Goal: Complete application form: Complete application form

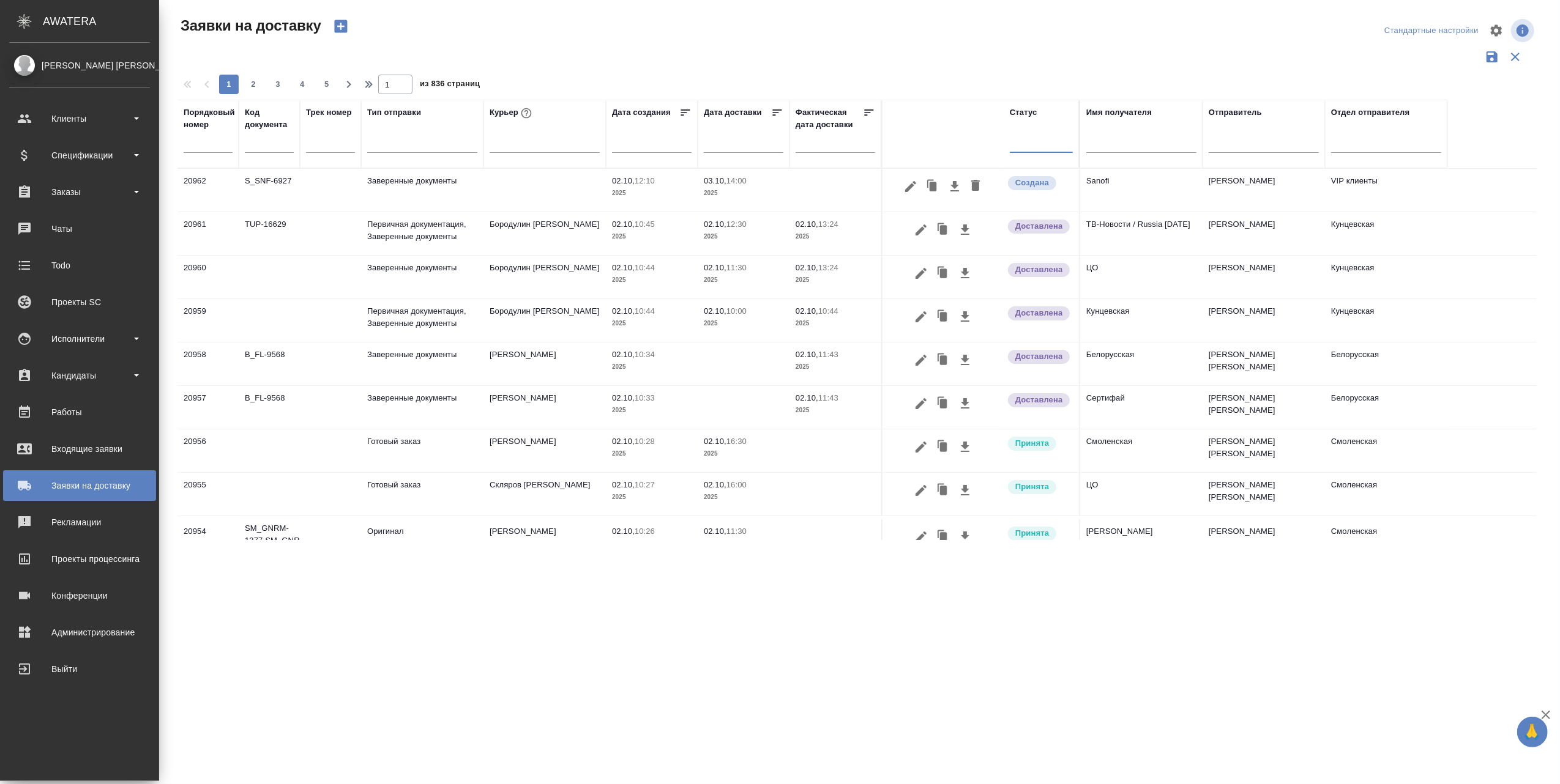
click at [123, 485] on div "Заявки на доставку" at bounding box center [79, 485] width 141 height 19
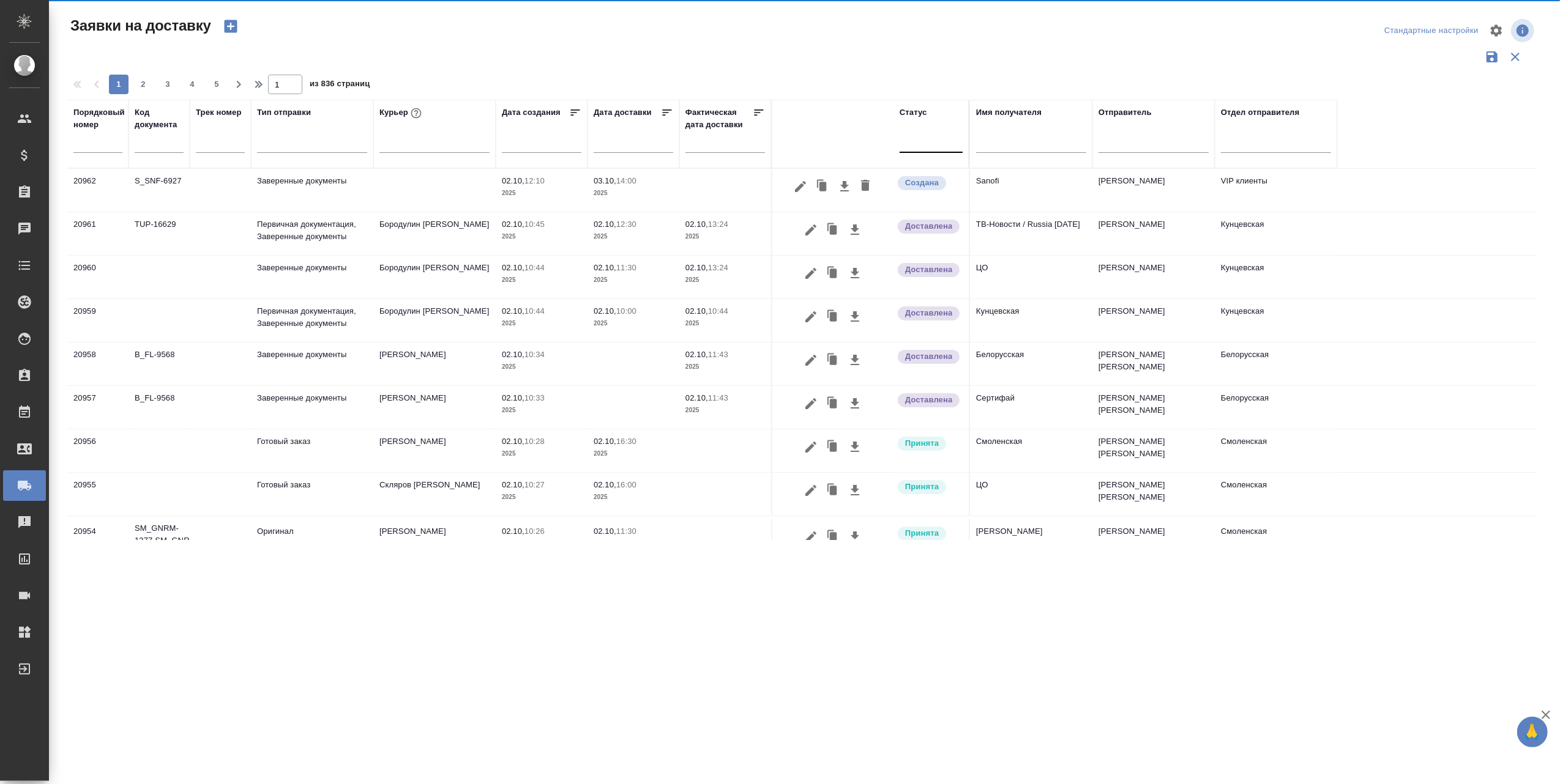
click at [228, 26] on icon "button" at bounding box center [230, 27] width 13 height 13
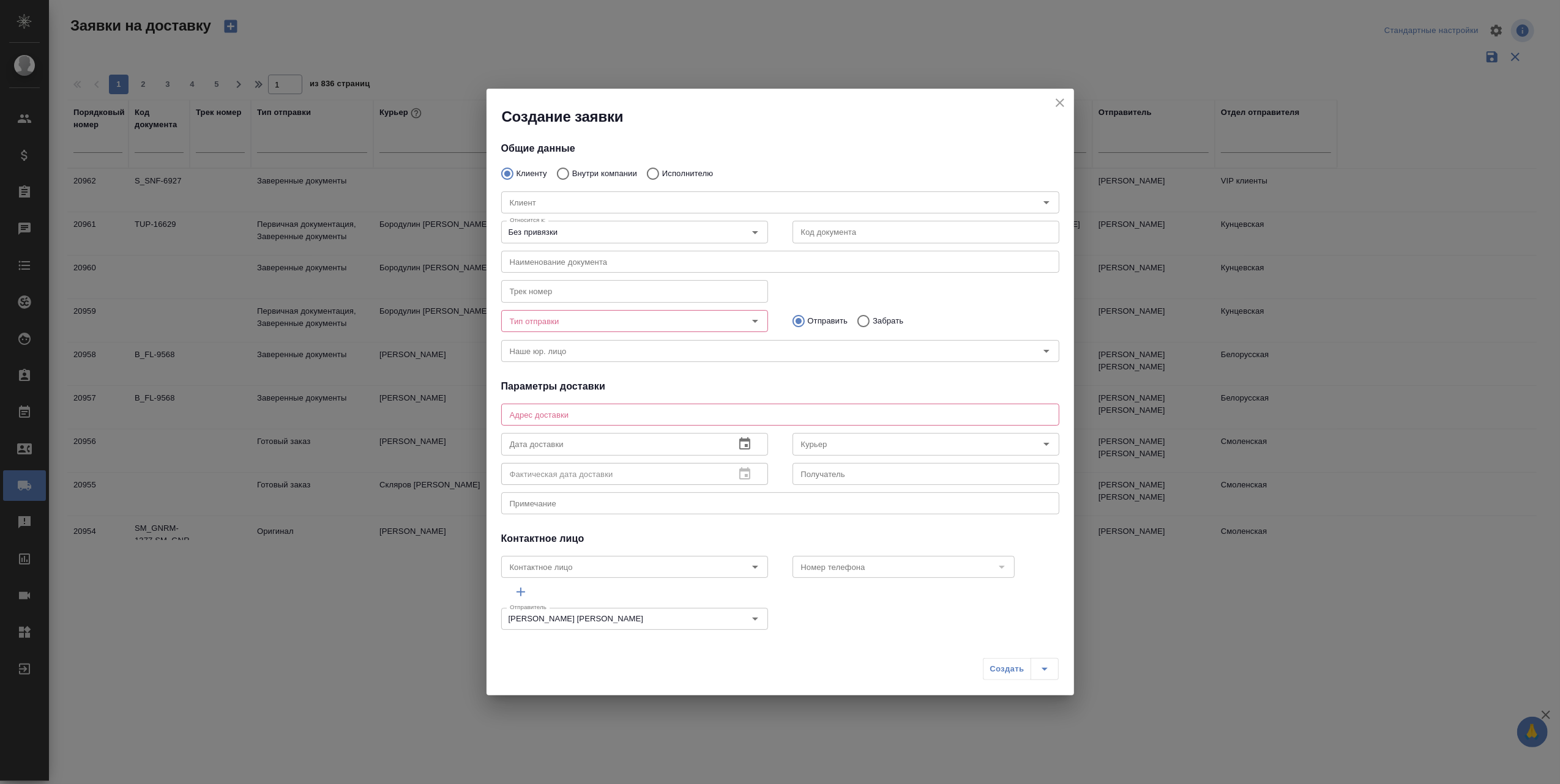
type input "[PERSON_NAME] [PERSON_NAME]"
click at [568, 176] on input "Внутри компании" at bounding box center [561, 174] width 22 height 26
radio input "true"
click at [1039, 200] on icon "Open" at bounding box center [1046, 202] width 15 height 15
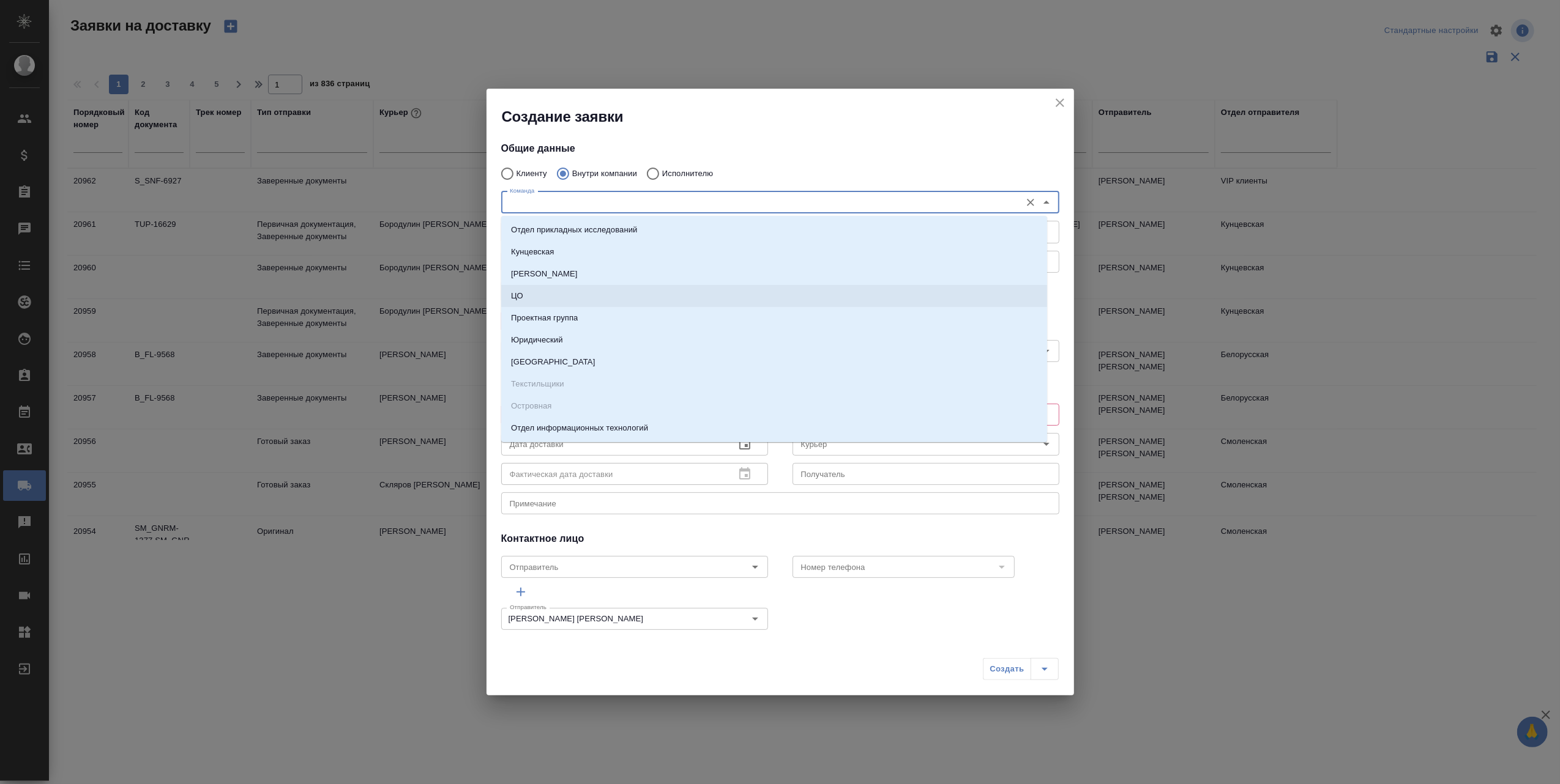
click at [558, 291] on li "ЦО" at bounding box center [774, 296] width 546 height 22
type textarea "ул. Золотая, д. 11"
type input "ЦО"
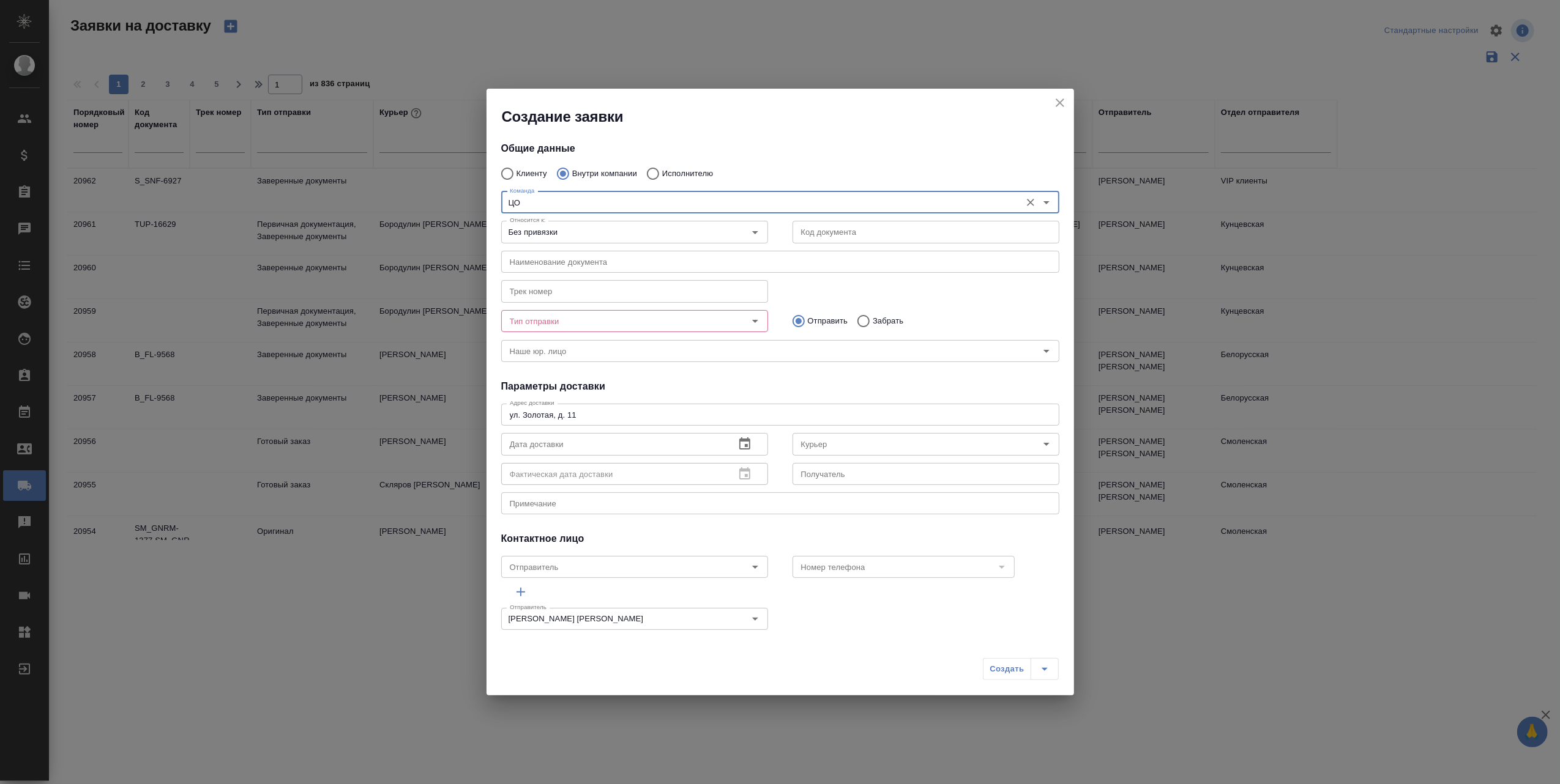
click at [592, 413] on textarea "ул. Золотая, д. 11" at bounding box center [780, 415] width 541 height 9
type textarea "у"
paste textarea "[STREET_ADDRESS]"
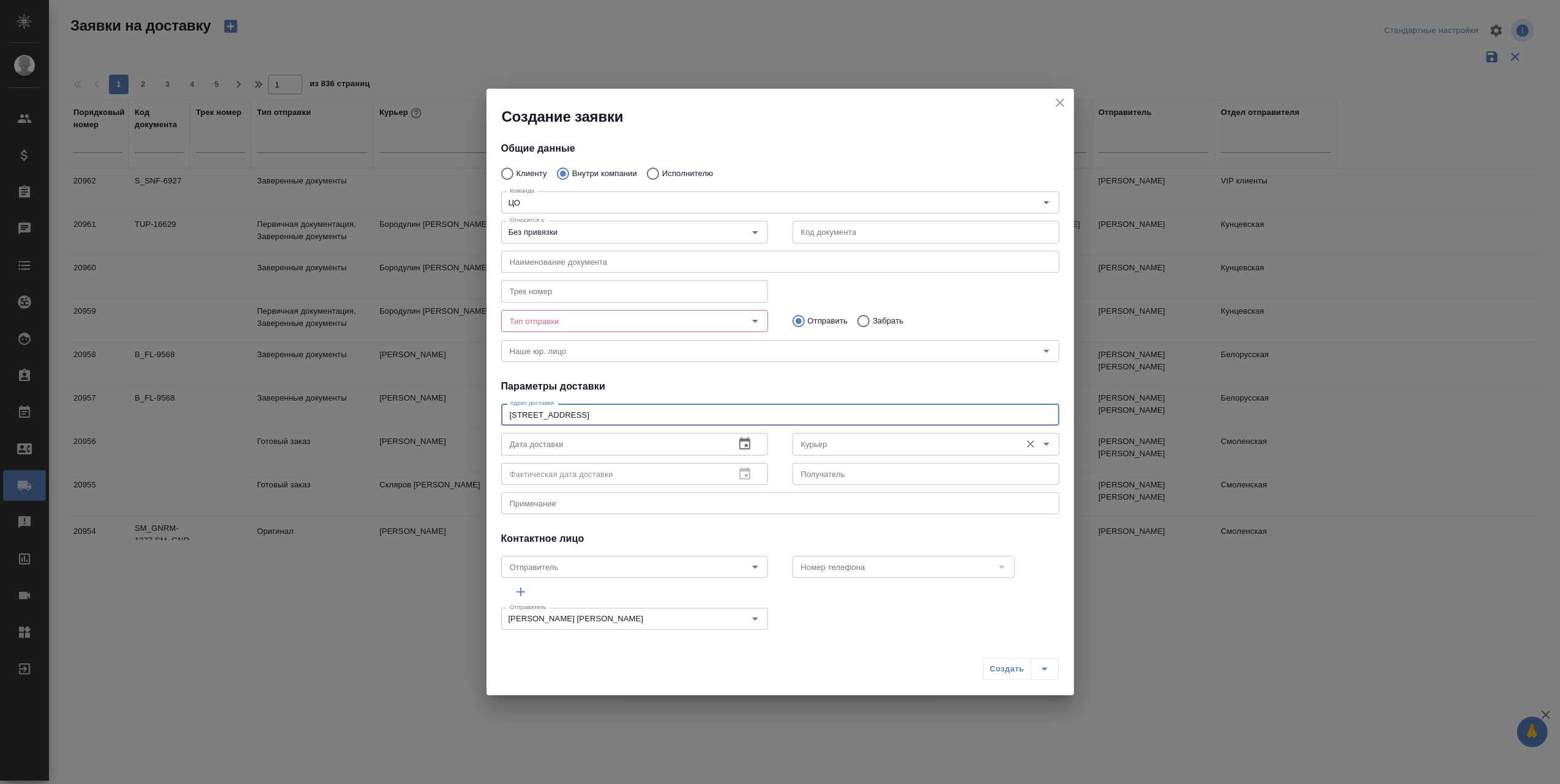
click at [1039, 441] on icon "Open" at bounding box center [1046, 443] width 15 height 15
type textarea "[STREET_ADDRESS]"
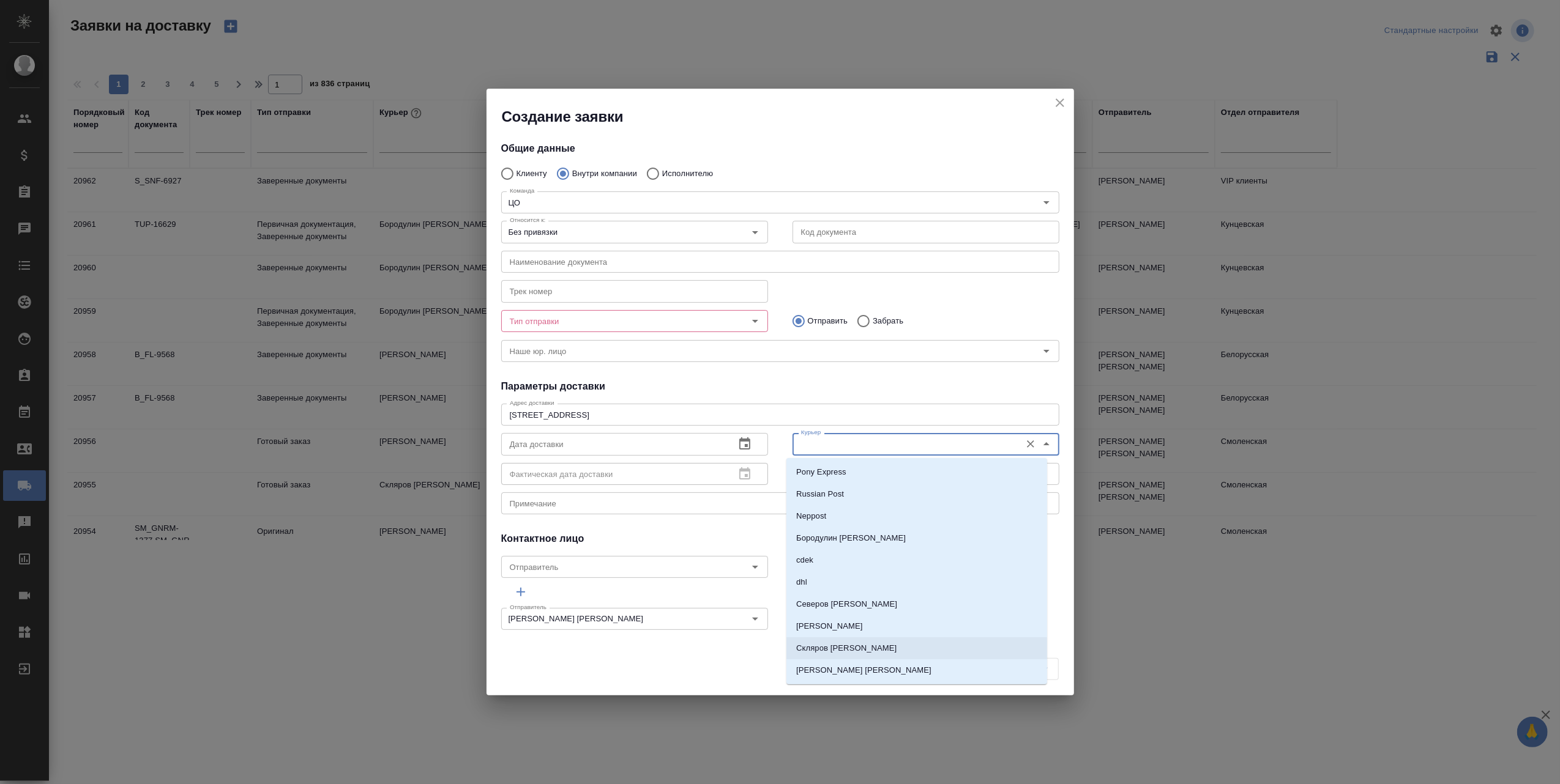
click at [862, 649] on p "Скляров [PERSON_NAME]" at bounding box center [846, 648] width 100 height 12
type input "Скляров [PERSON_NAME]"
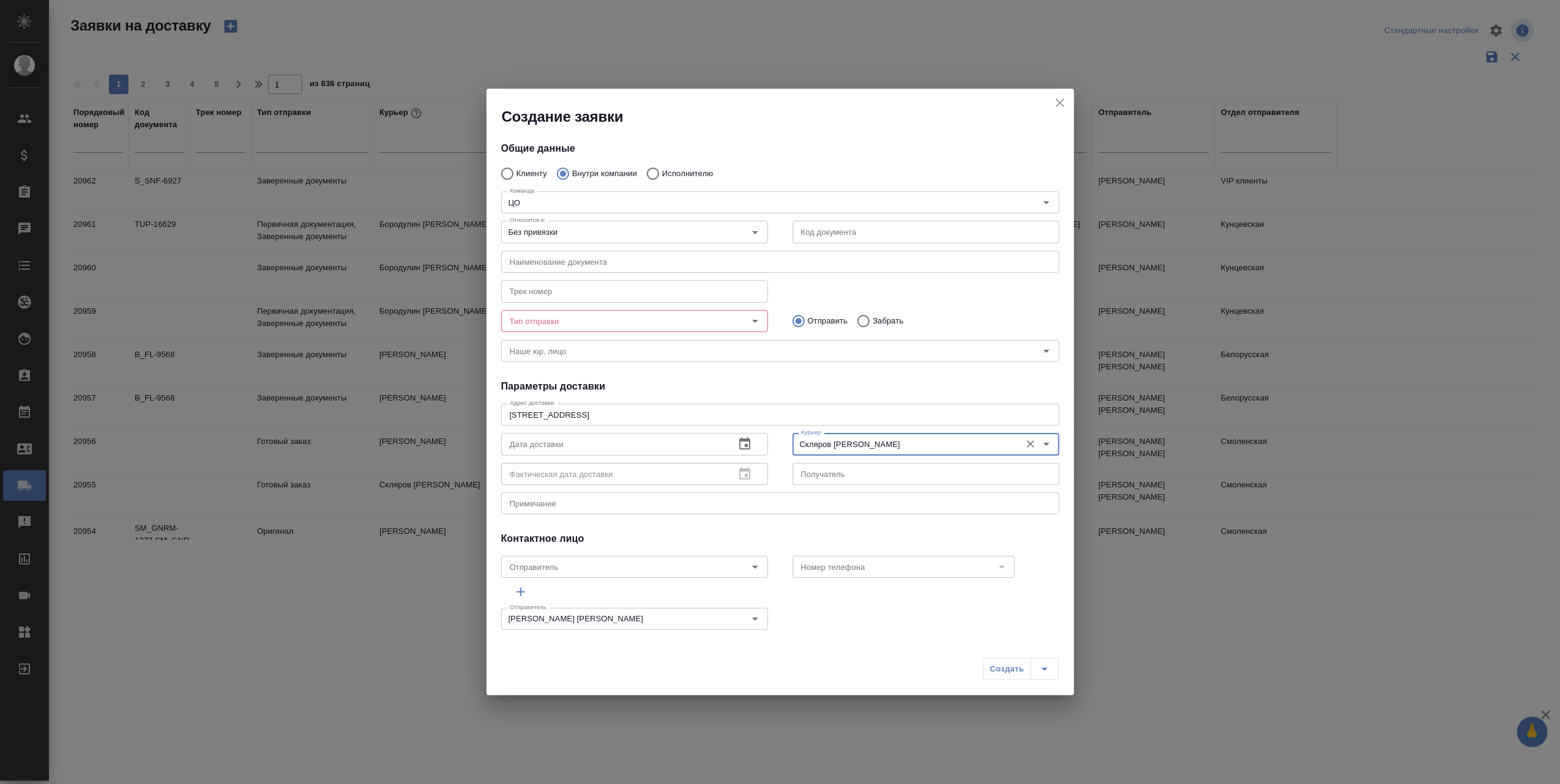
click at [742, 440] on icon "button" at bounding box center [744, 443] width 11 height 12
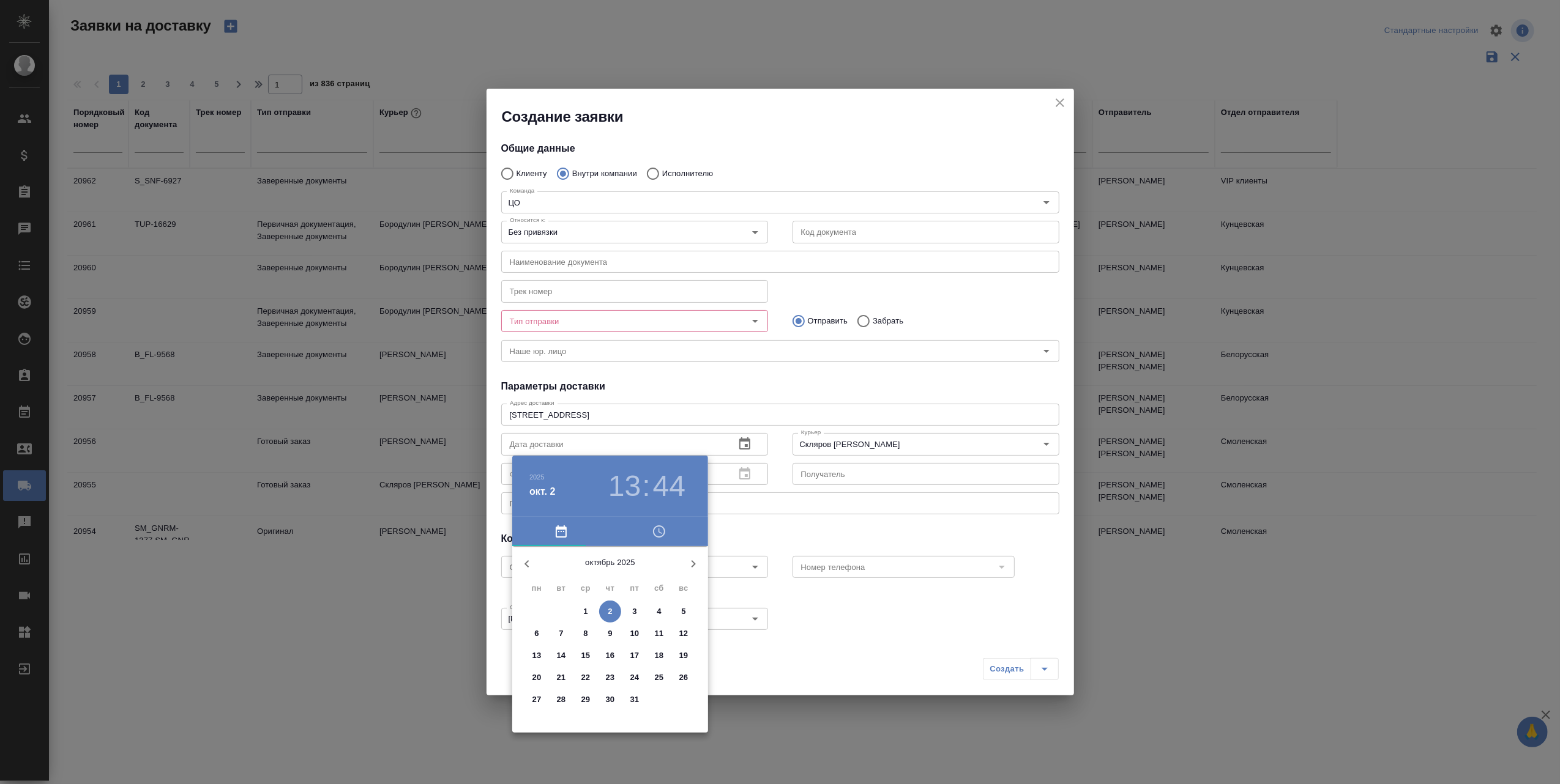
click at [614, 610] on span "2" at bounding box center [609, 611] width 22 height 12
type input "[DATE] 13:44"
click at [745, 503] on div at bounding box center [780, 392] width 1560 height 784
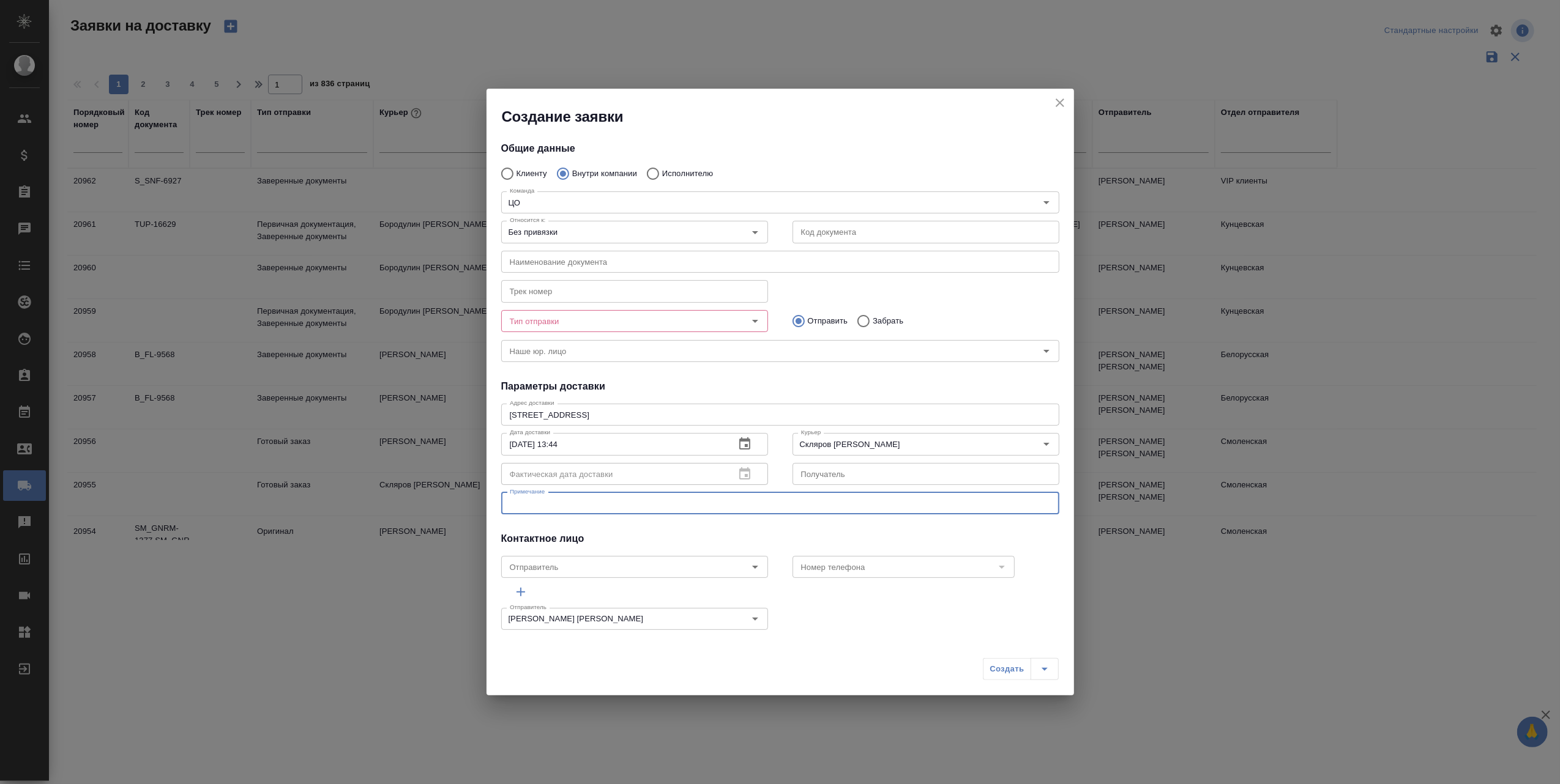
click at [595, 503] on textarea at bounding box center [780, 502] width 541 height 9
click at [751, 569] on icon "Open" at bounding box center [755, 567] width 15 height 15
type textarea "Гарнитура из ЦО"
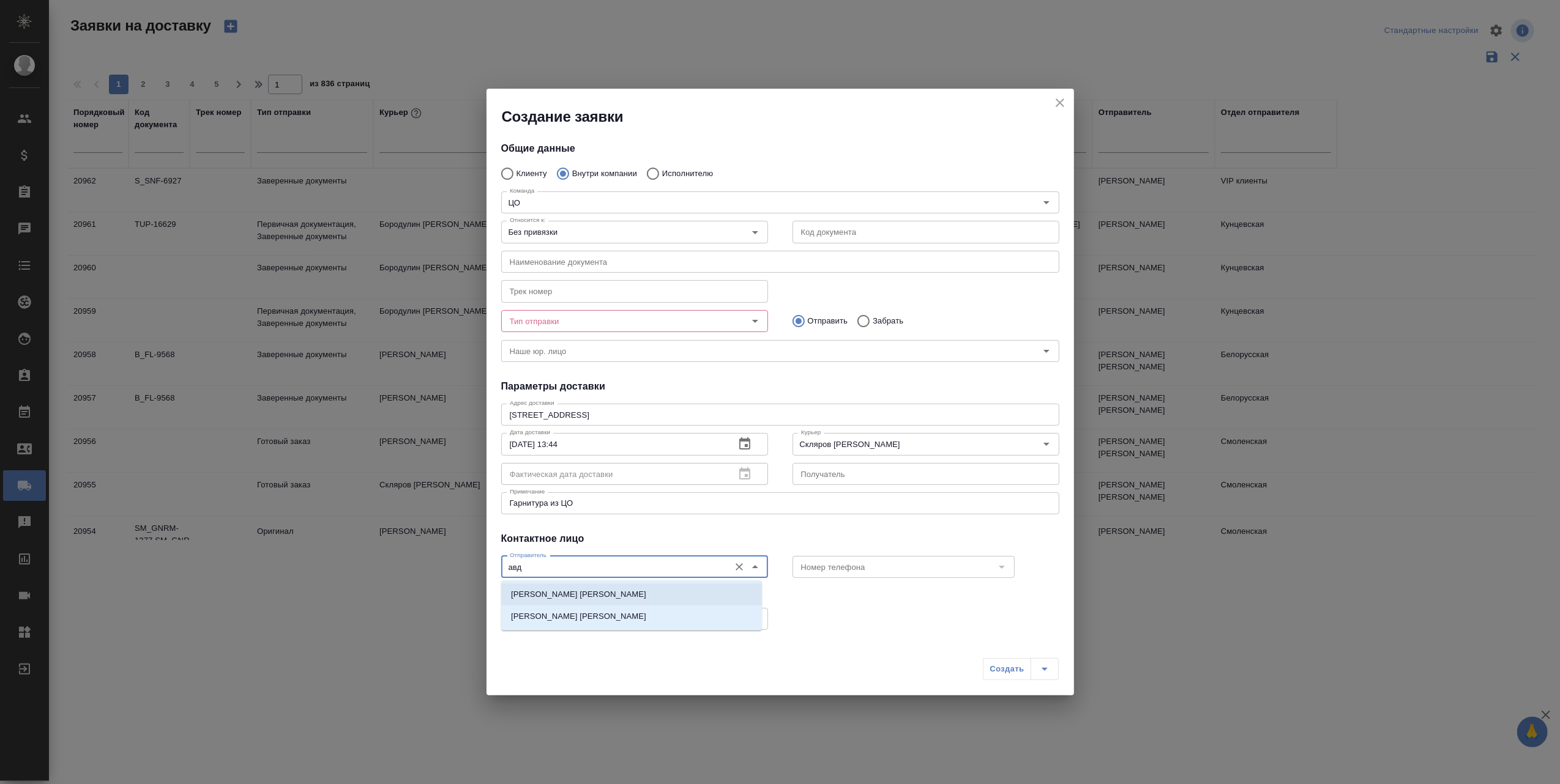
click at [554, 593] on p "[PERSON_NAME] [PERSON_NAME]" at bounding box center [579, 594] width 136 height 12
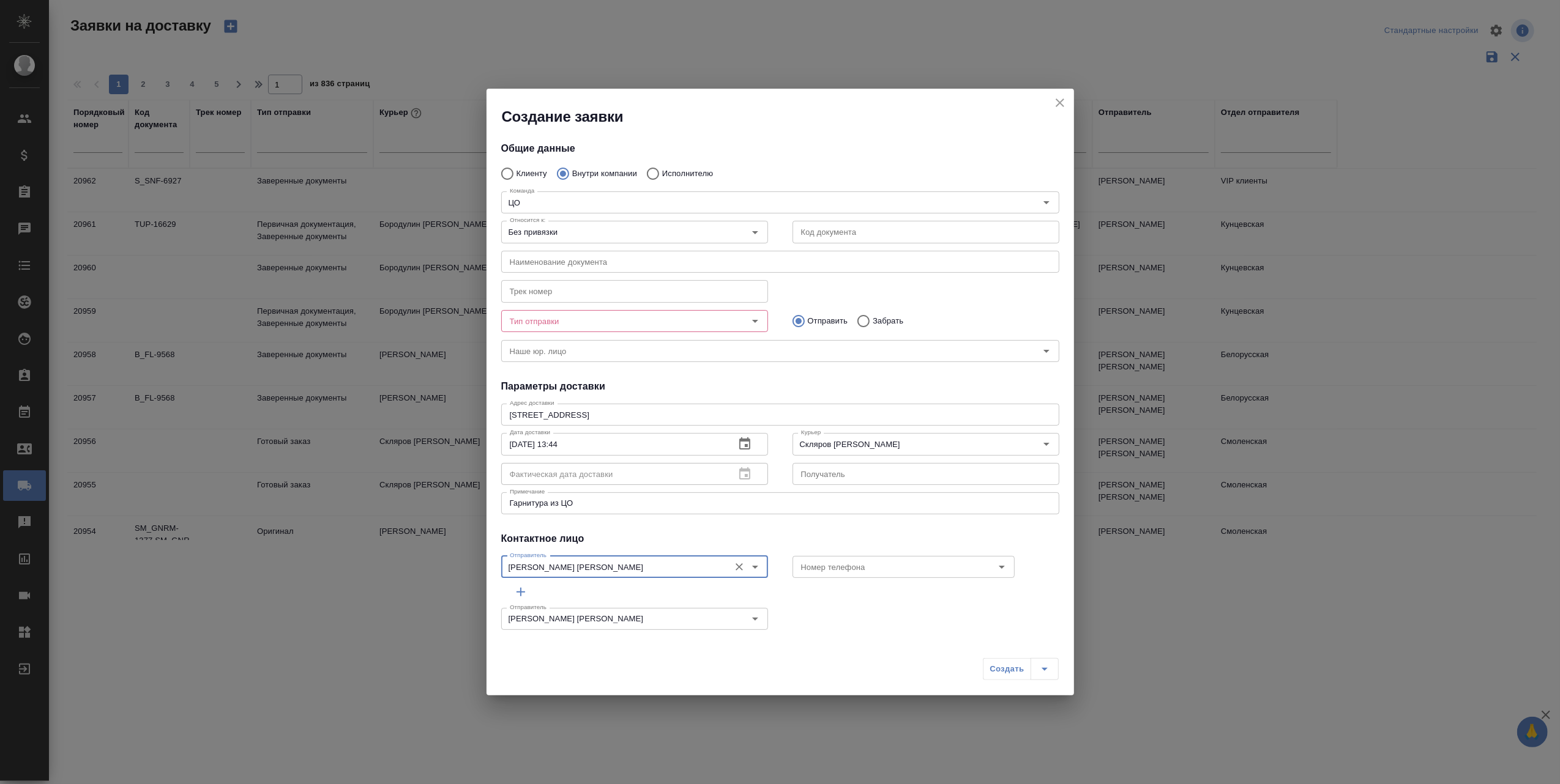
type input "[PERSON_NAME] [PERSON_NAME]"
click at [1004, 663] on div "Создать" at bounding box center [1020, 669] width 76 height 22
click at [1005, 670] on div "Создать" at bounding box center [1020, 669] width 76 height 22
click at [748, 315] on icon "Open" at bounding box center [755, 320] width 15 height 15
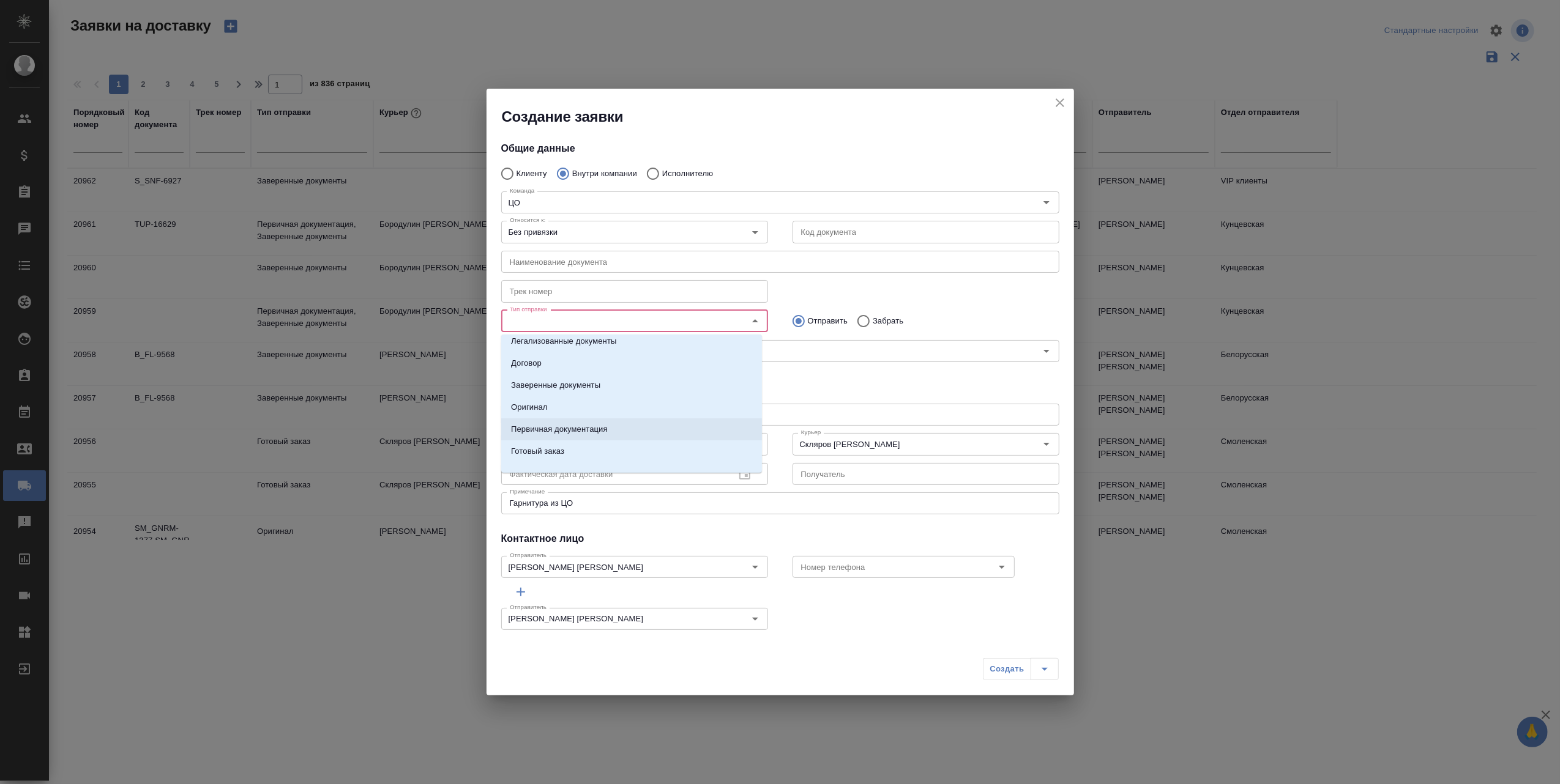
scroll to position [20, 0]
click at [534, 393] on p "Оригинал" at bounding box center [529, 395] width 36 height 12
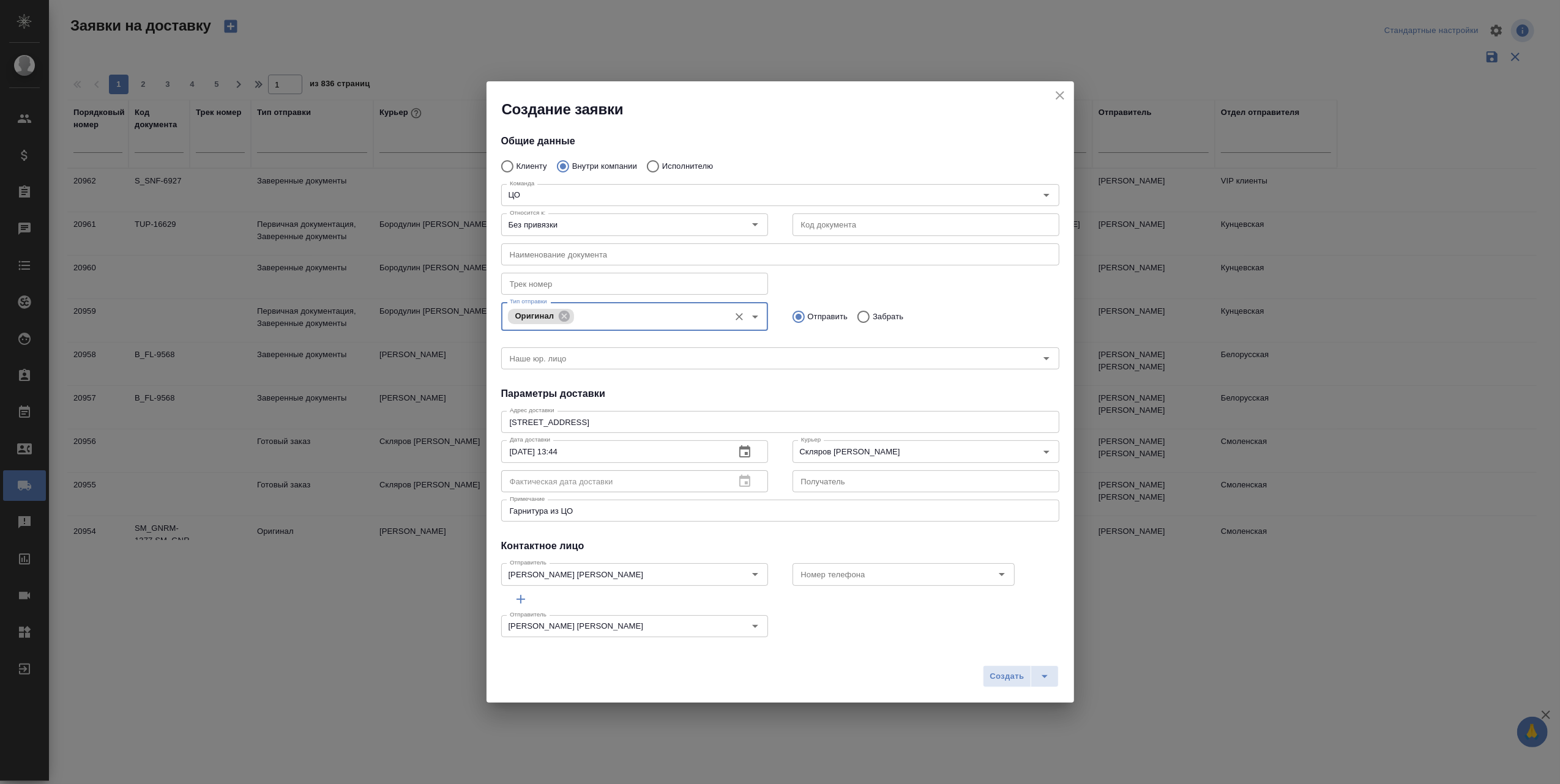
click at [575, 253] on input "text" at bounding box center [780, 254] width 558 height 22
type input "наушники"
click at [993, 675] on span "Создать" at bounding box center [1006, 677] width 34 height 14
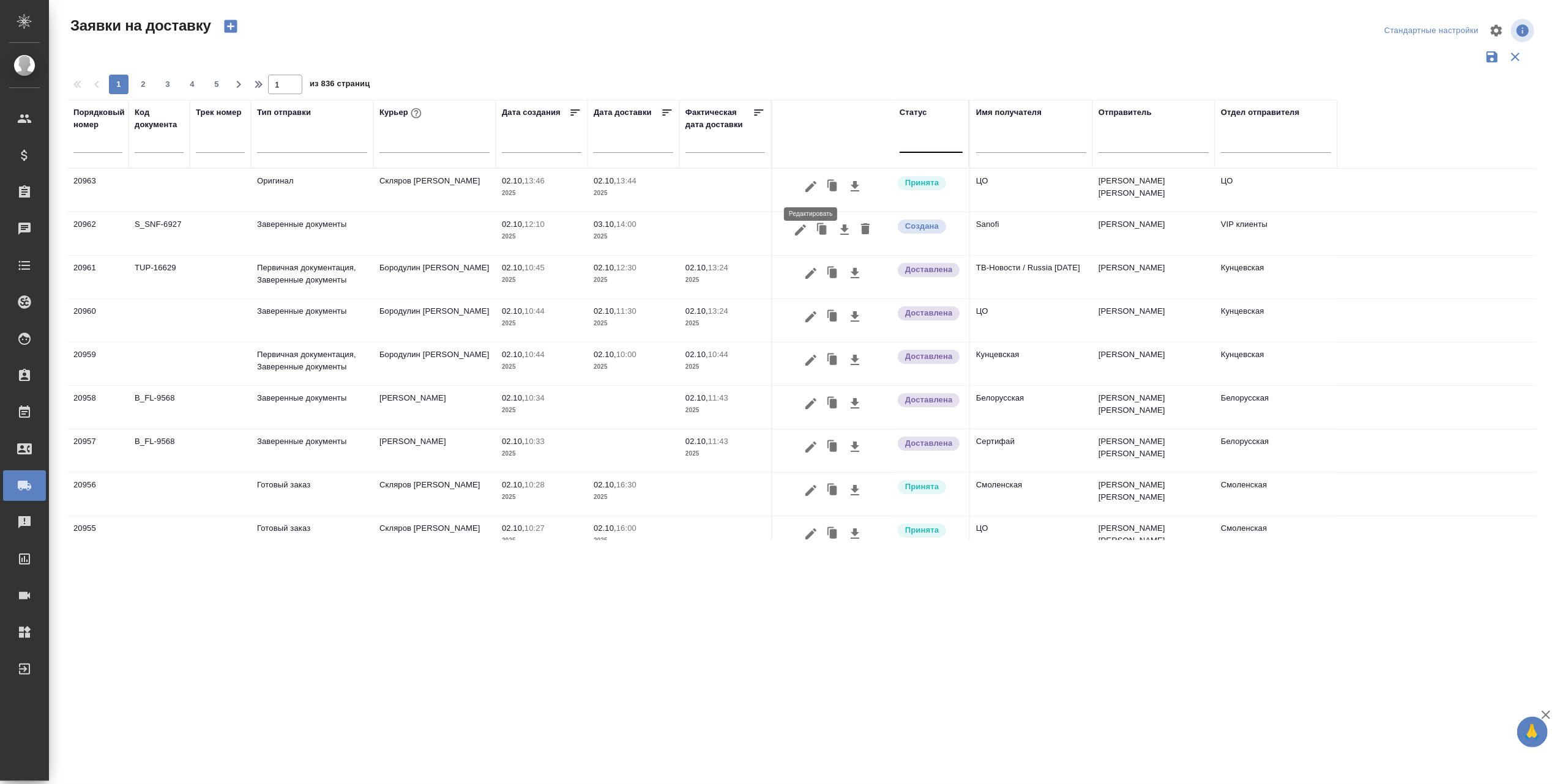
click at [808, 185] on icon "button" at bounding box center [810, 186] width 15 height 15
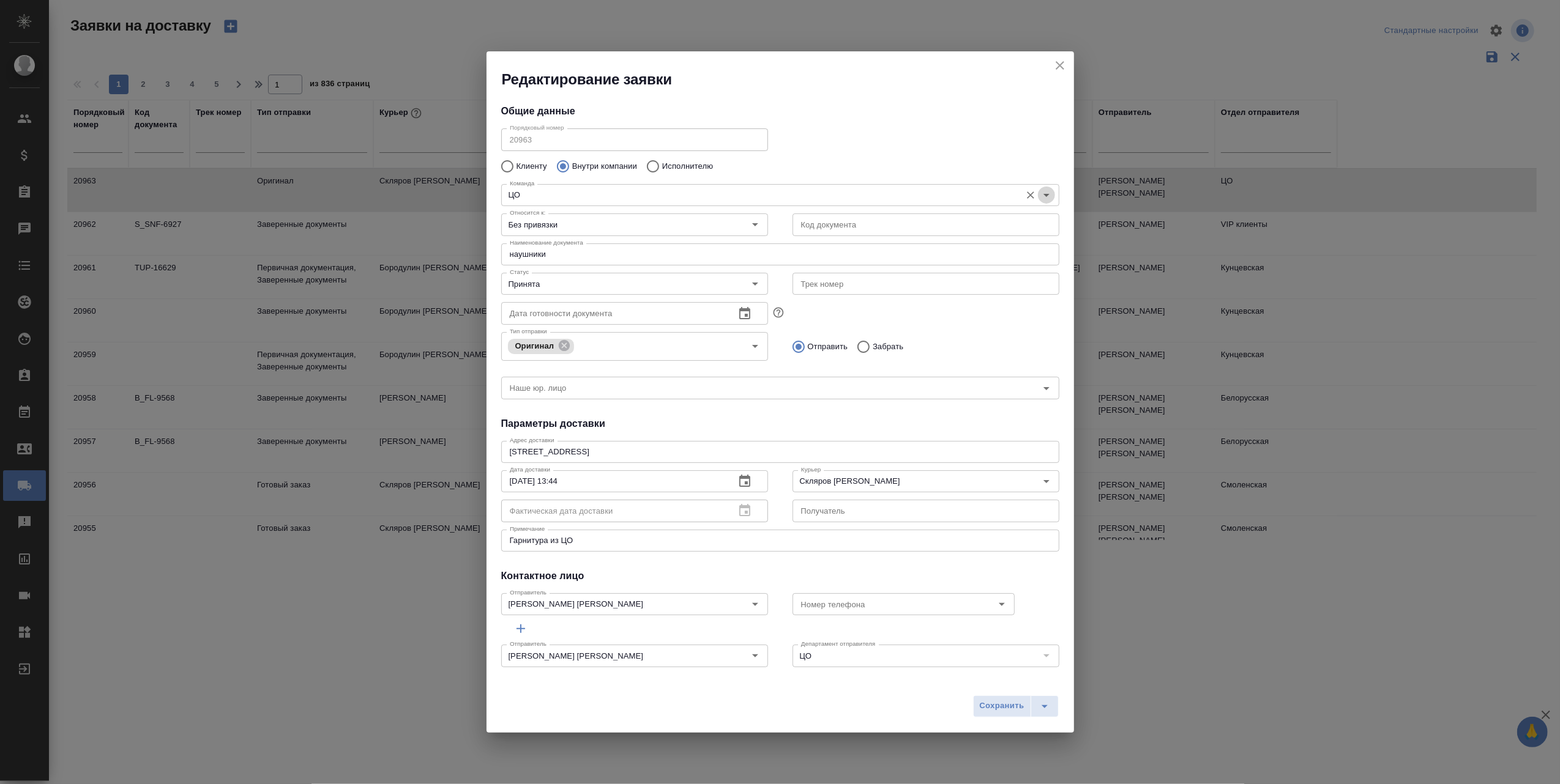
click at [1043, 194] on icon "Open" at bounding box center [1046, 195] width 6 height 3
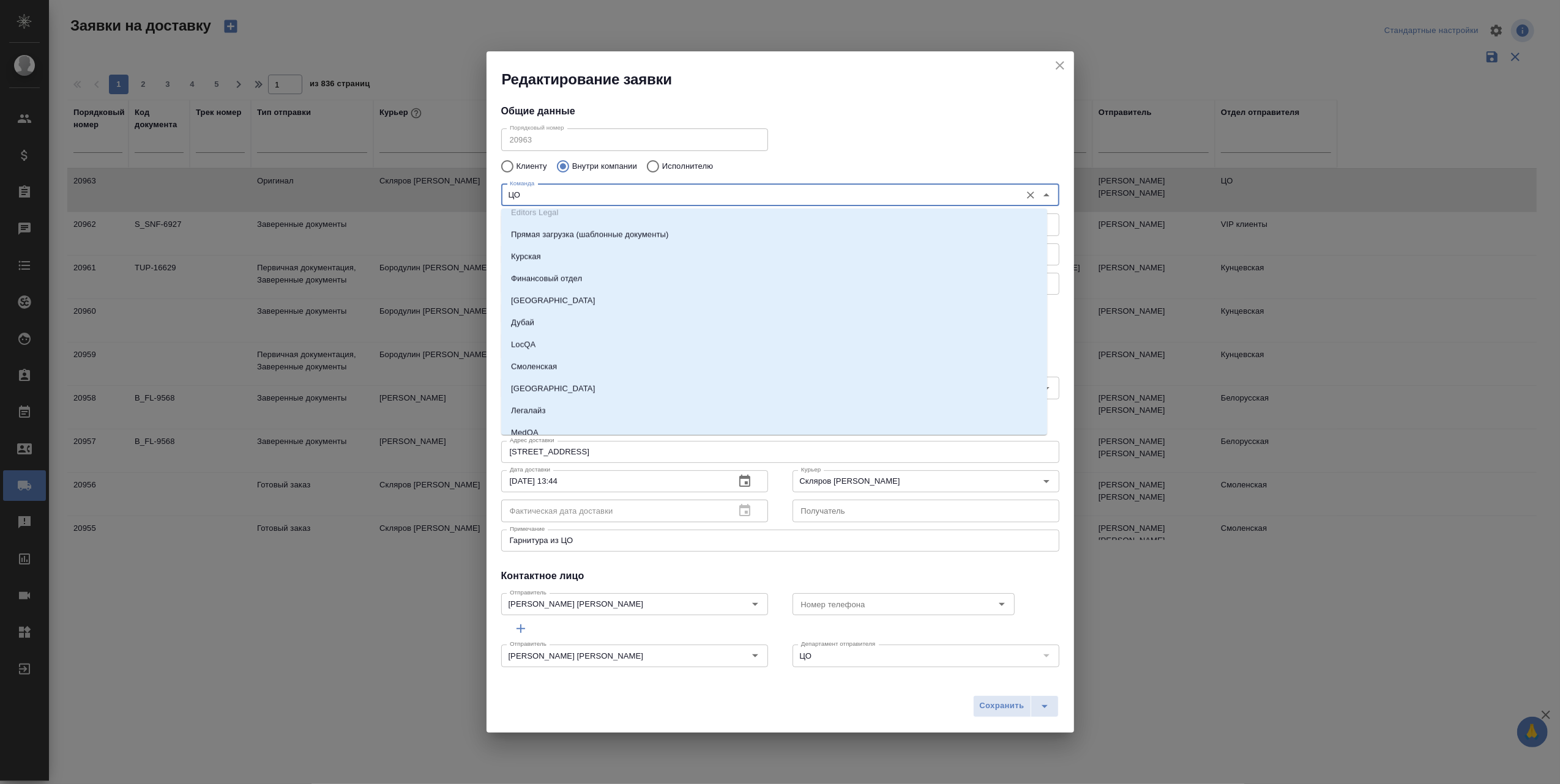
scroll to position [1712, 0]
click at [549, 334] on p "Смоленская" at bounding box center [534, 337] width 46 height 12
type input "Смоленская"
type textarea "[STREET_ADDRESS]"
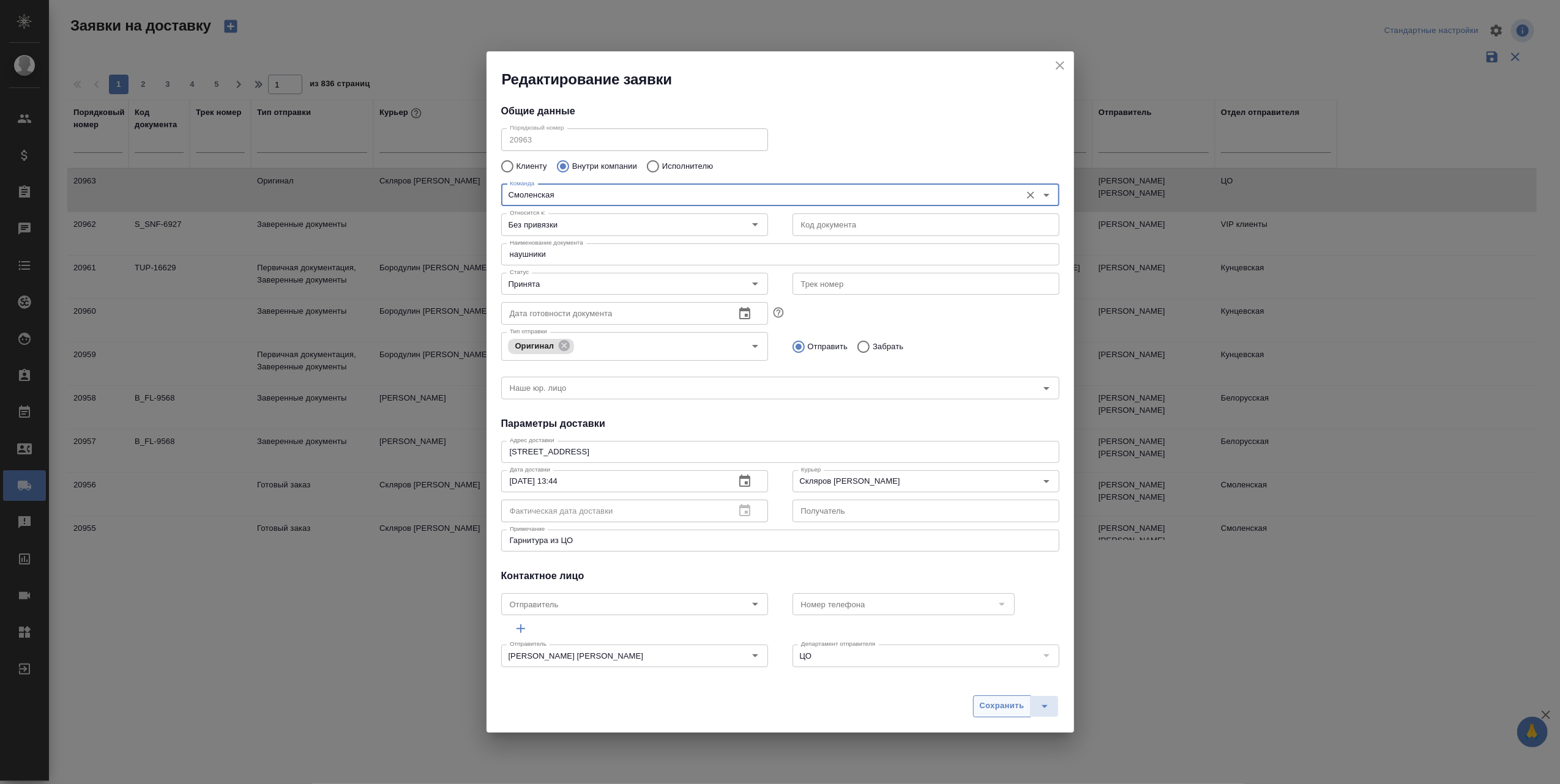
click at [999, 707] on span "Сохранить" at bounding box center [1001, 705] width 44 height 14
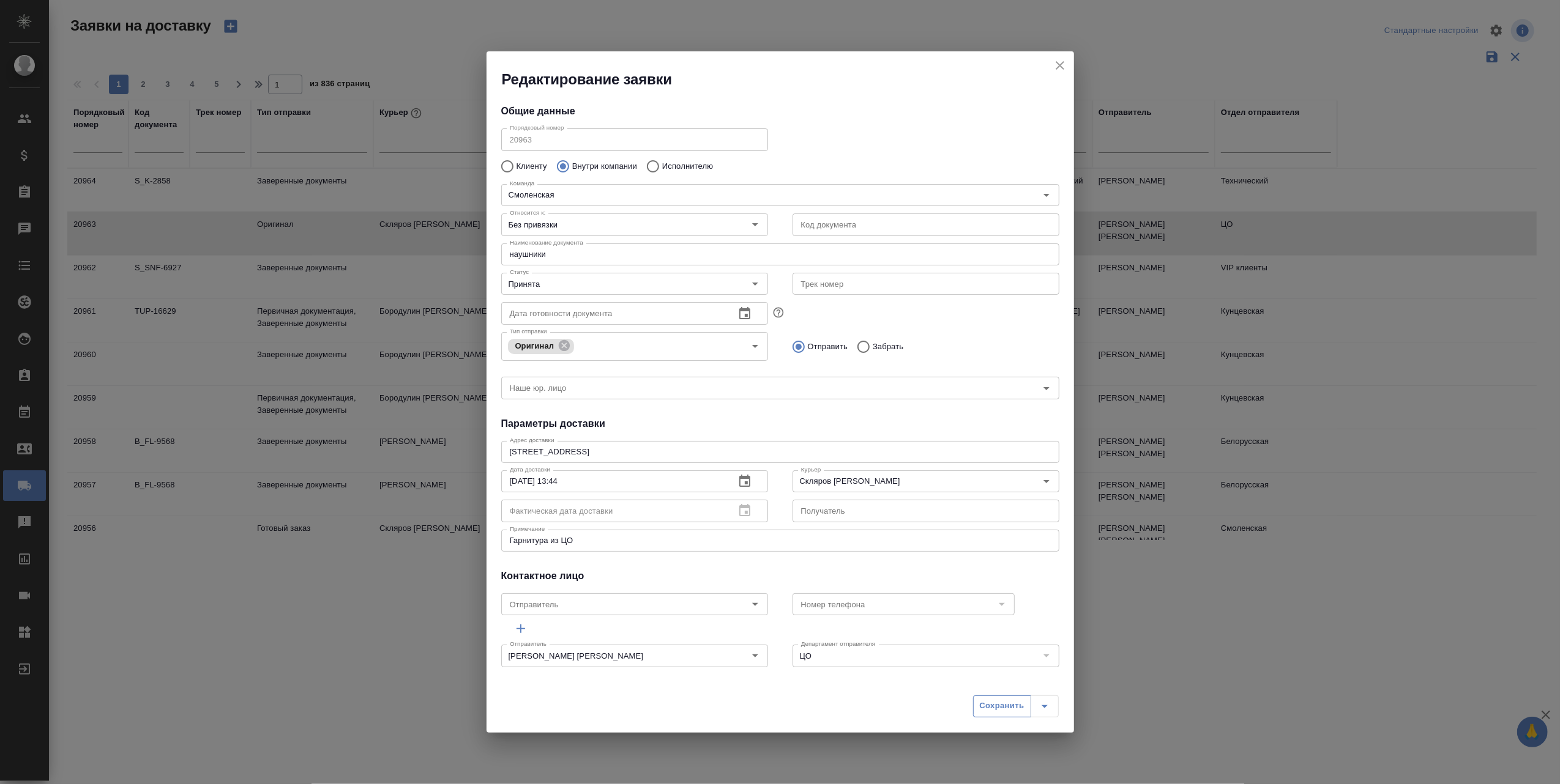
type input "ЦО"
type textarea "[STREET_ADDRESS]"
type input "[PERSON_NAME] [PERSON_NAME]"
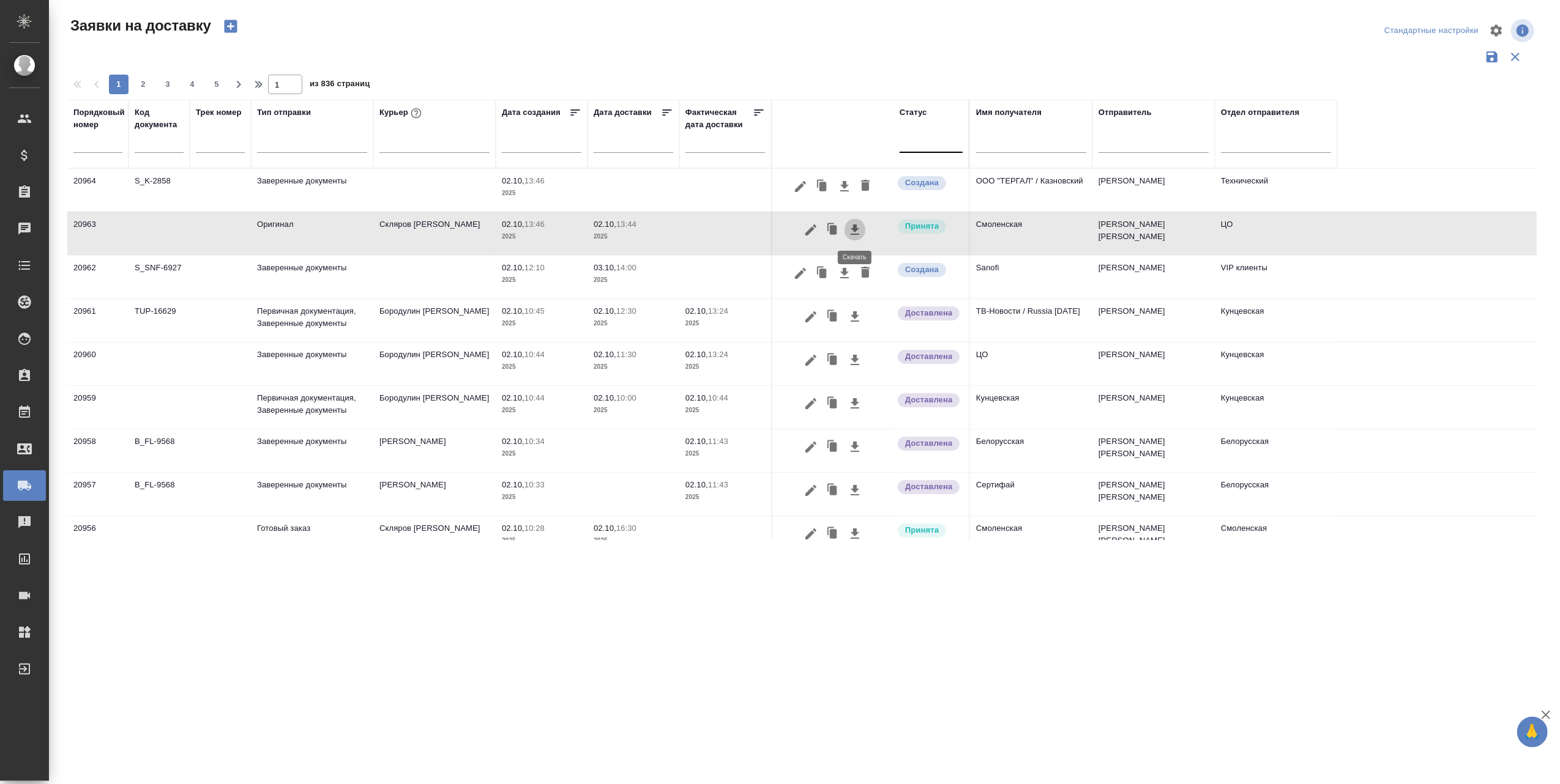
click at [850, 229] on icon "button" at bounding box center [854, 229] width 9 height 11
click at [810, 230] on icon "button" at bounding box center [810, 229] width 11 height 11
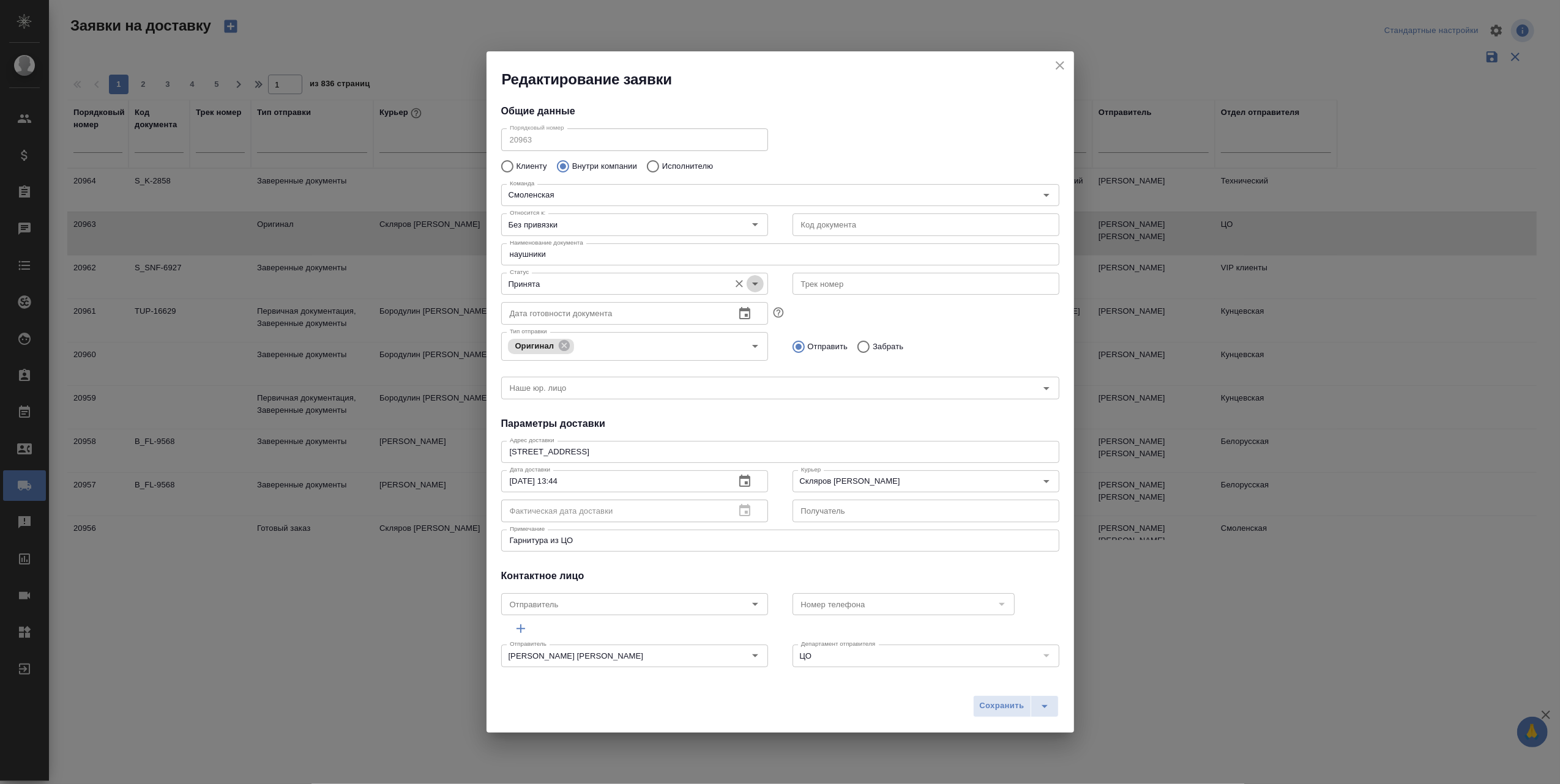
click at [752, 284] on icon "Open" at bounding box center [755, 284] width 6 height 3
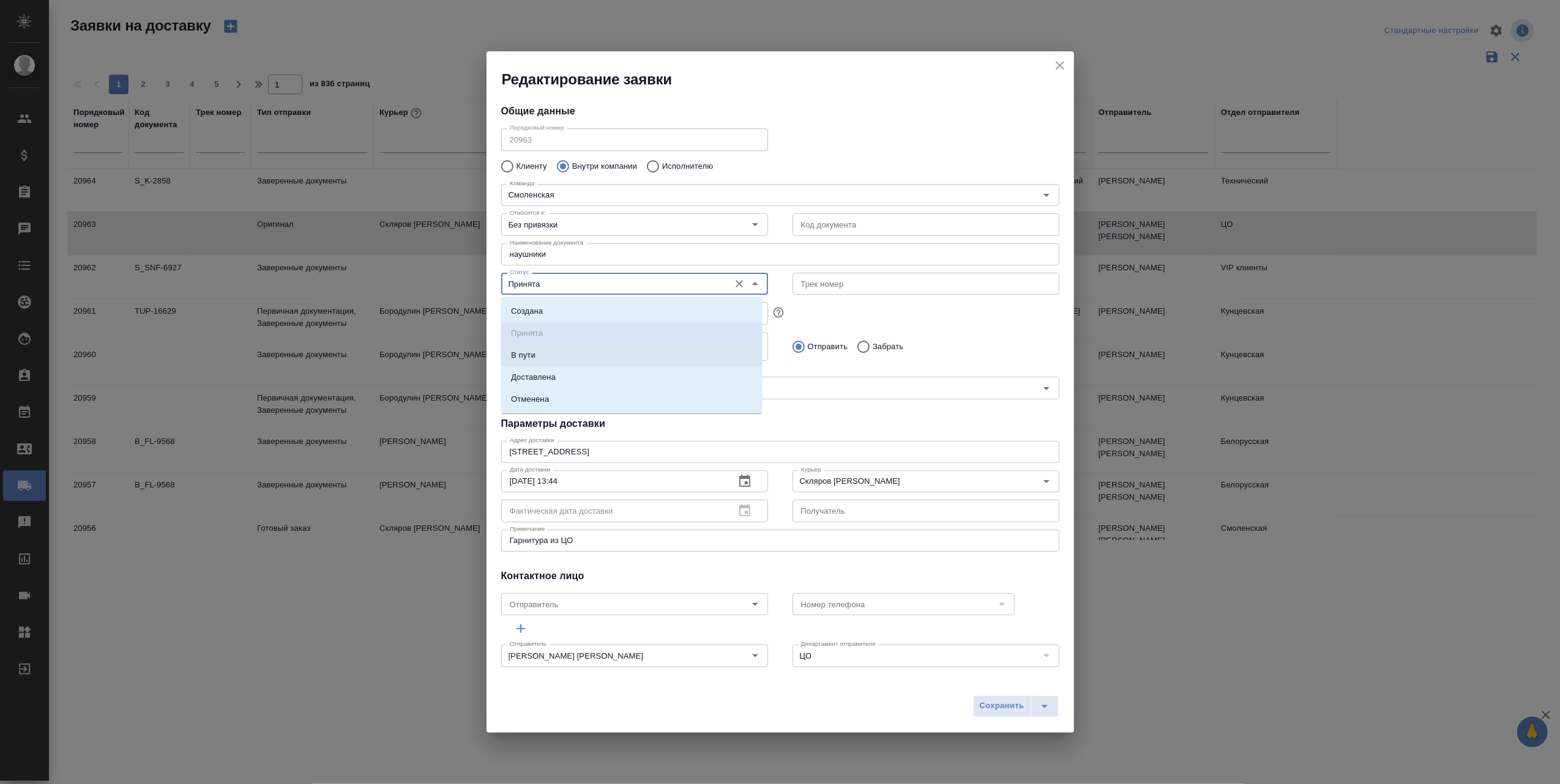
click at [547, 354] on li "В пути" at bounding box center [631, 355] width 260 height 22
type input "В пути"
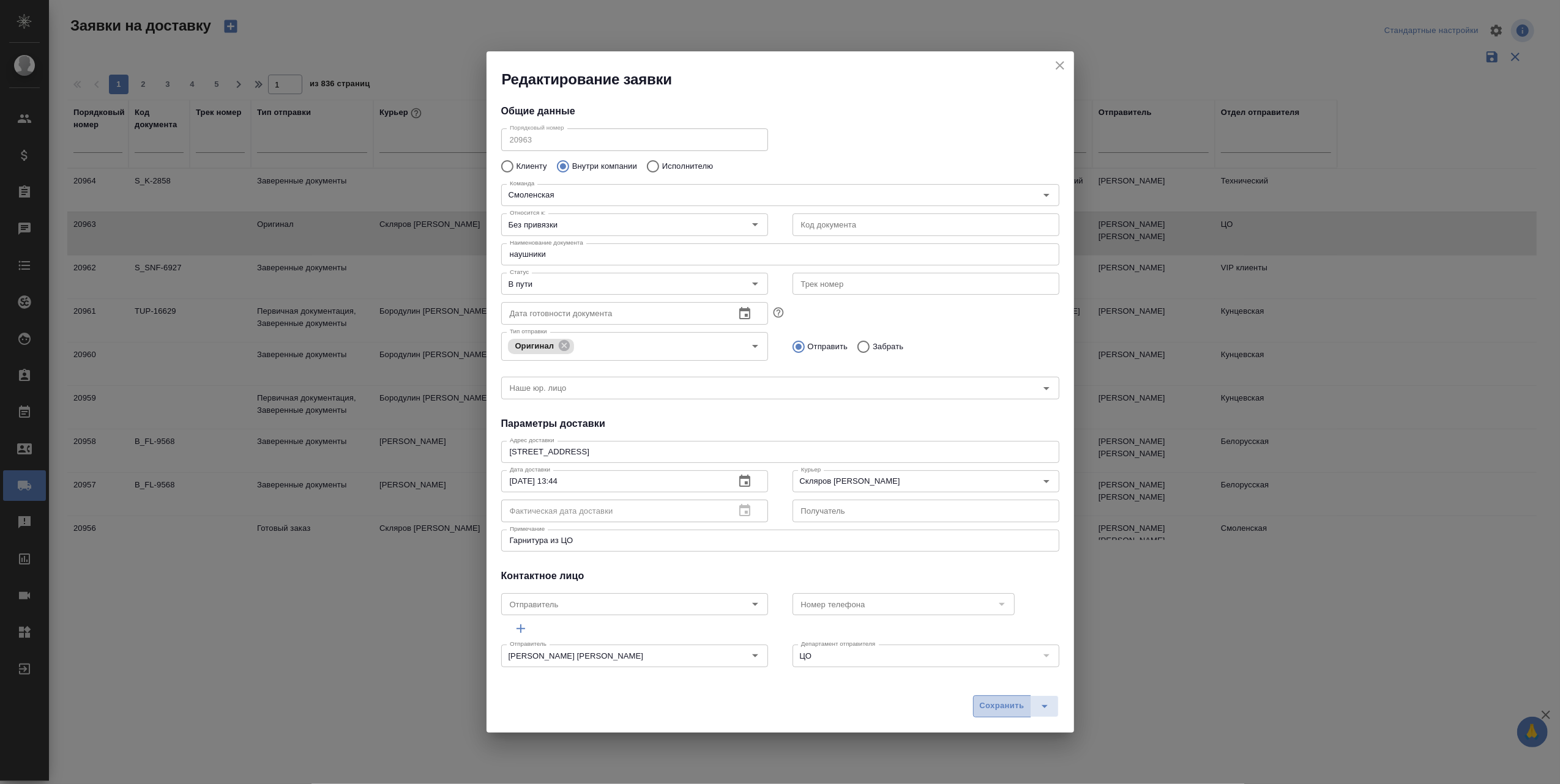
click at [996, 710] on span "Сохранить" at bounding box center [1001, 705] width 44 height 14
